Goal: Navigation & Orientation: Find specific page/section

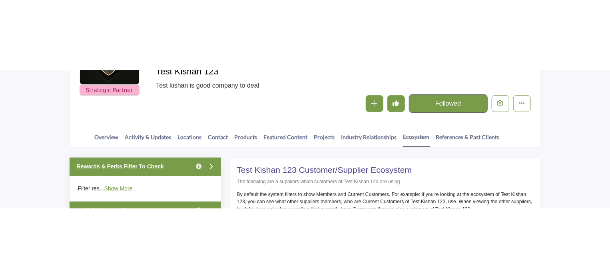
scroll to position [160, 0]
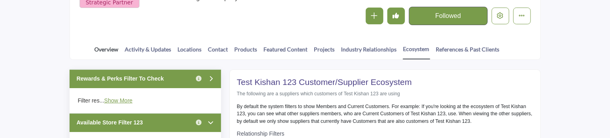
click at [103, 50] on link "Overview" at bounding box center [106, 52] width 25 height 14
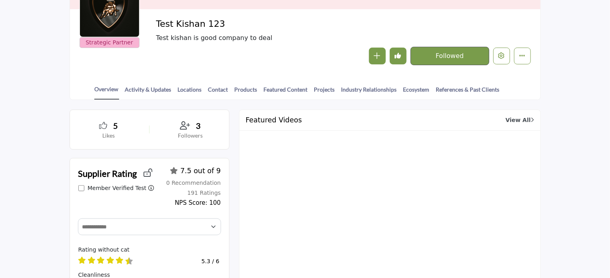
scroll to position [200, 0]
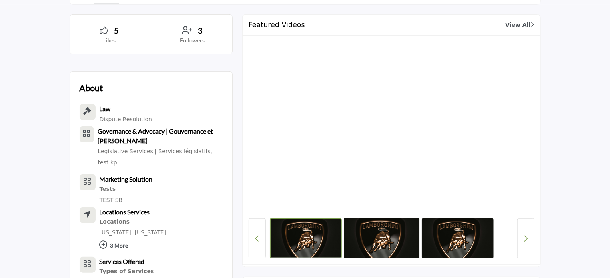
scroll to position [280, 0]
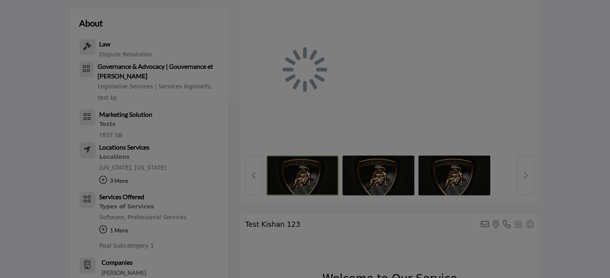
click at [259, 136] on div at bounding box center [305, 139] width 610 height 278
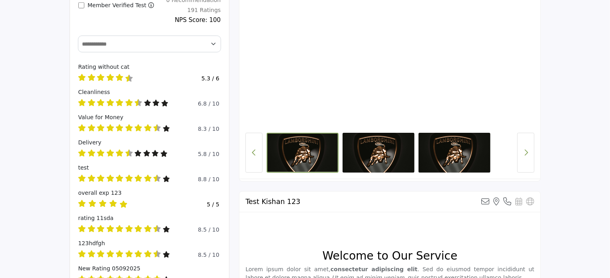
scroll to position [223, 0]
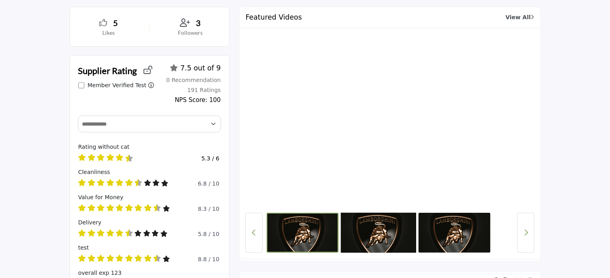
click at [377, 236] on img at bounding box center [378, 232] width 75 height 42
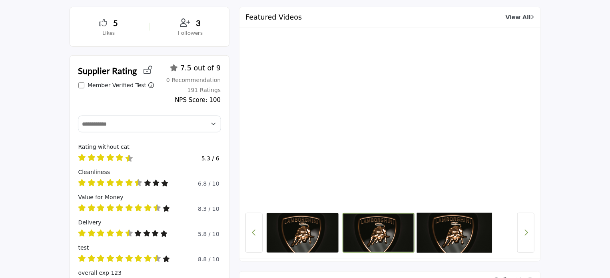
click at [436, 235] on img at bounding box center [454, 232] width 75 height 42
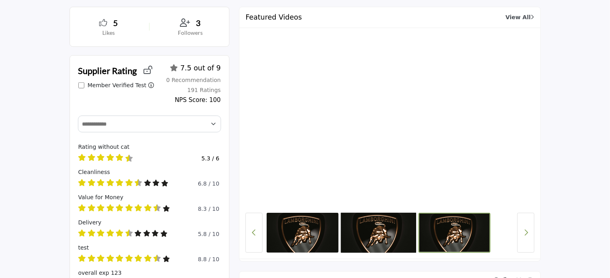
click at [356, 234] on img at bounding box center [378, 232] width 75 height 42
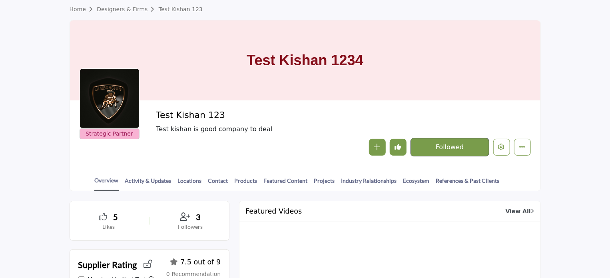
scroll to position [0, 0]
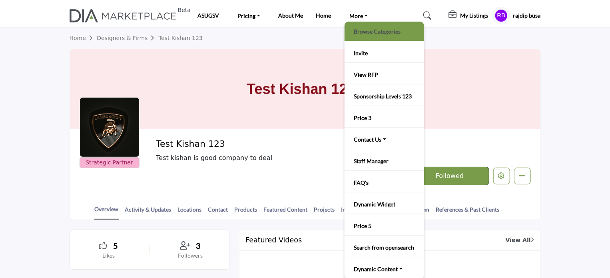
click at [364, 31] on link "Browse Categories" at bounding box center [384, 31] width 72 height 11
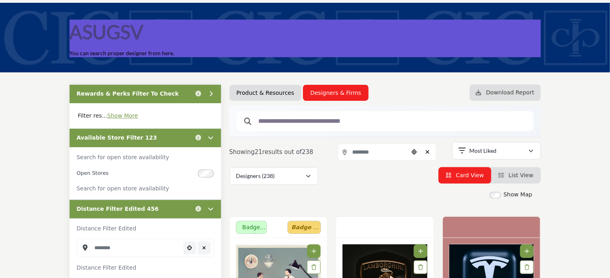
scroll to position [160, 0]
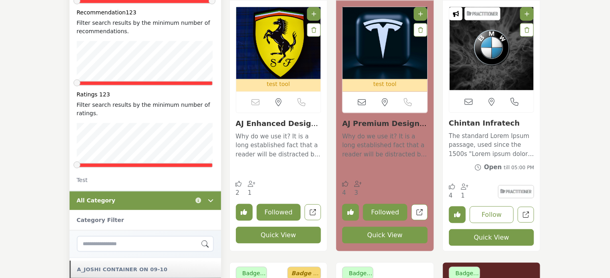
scroll to position [479, 0]
